Goal: Transaction & Acquisition: Purchase product/service

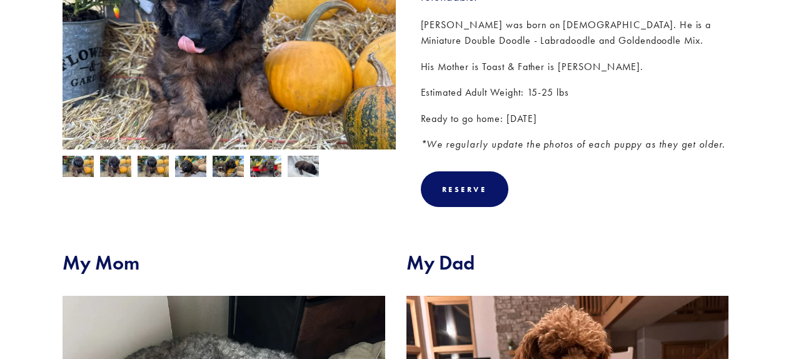
scroll to position [220, 0]
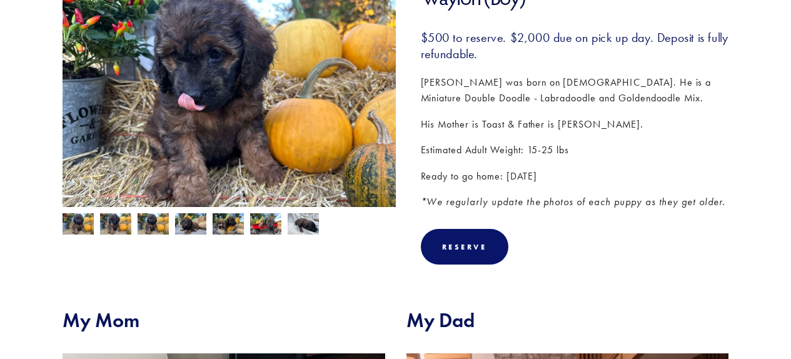
click at [269, 227] on img at bounding box center [265, 225] width 31 height 24
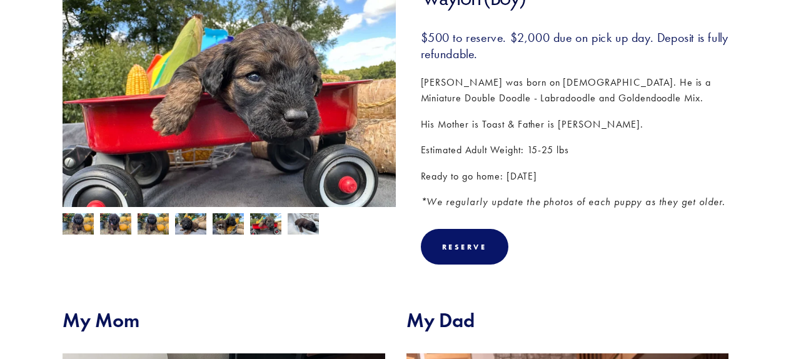
click at [76, 218] on img at bounding box center [78, 225] width 31 height 24
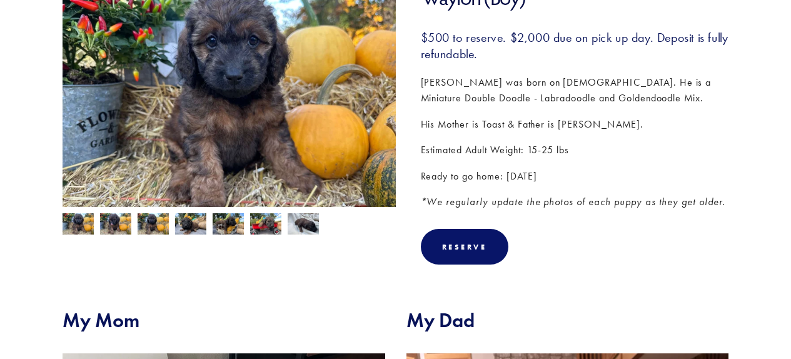
scroll to position [123, 0]
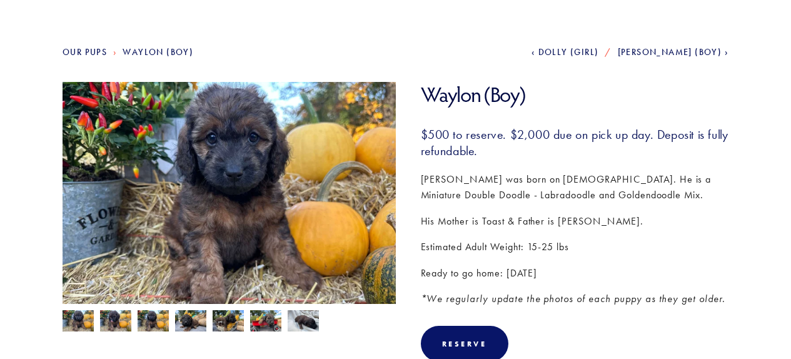
click at [693, 48] on span "[PERSON_NAME] (Boy)" at bounding box center [670, 52] width 104 height 11
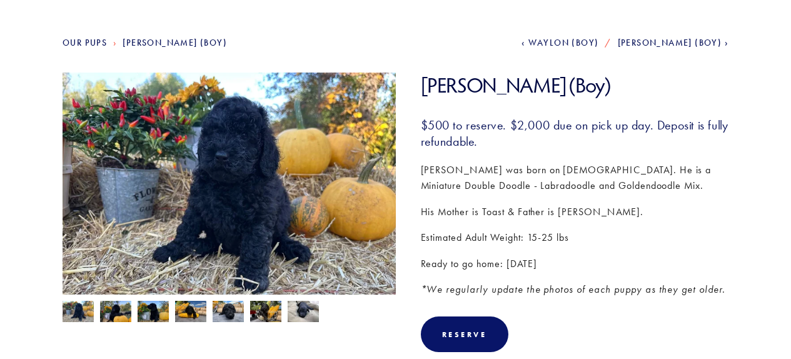
scroll to position [113, 0]
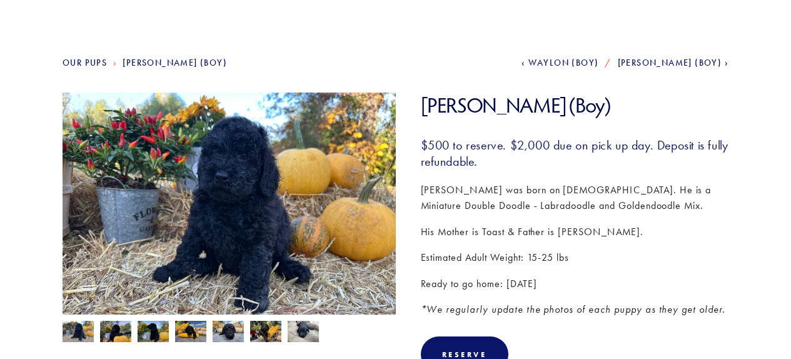
click at [599, 62] on span "Waylon (Boy)" at bounding box center [563, 63] width 71 height 11
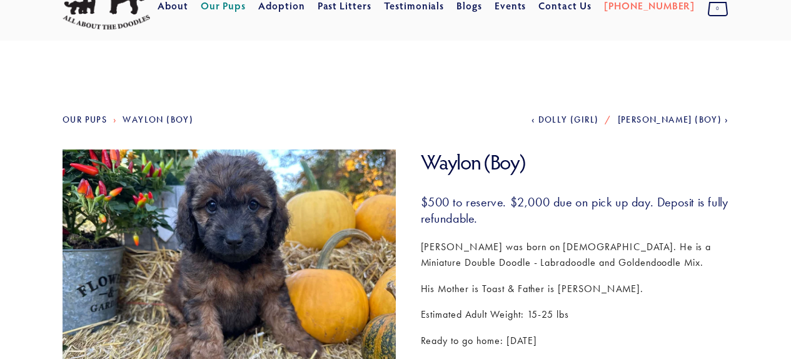
scroll to position [118, 0]
